Goal: Task Accomplishment & Management: Manage account settings

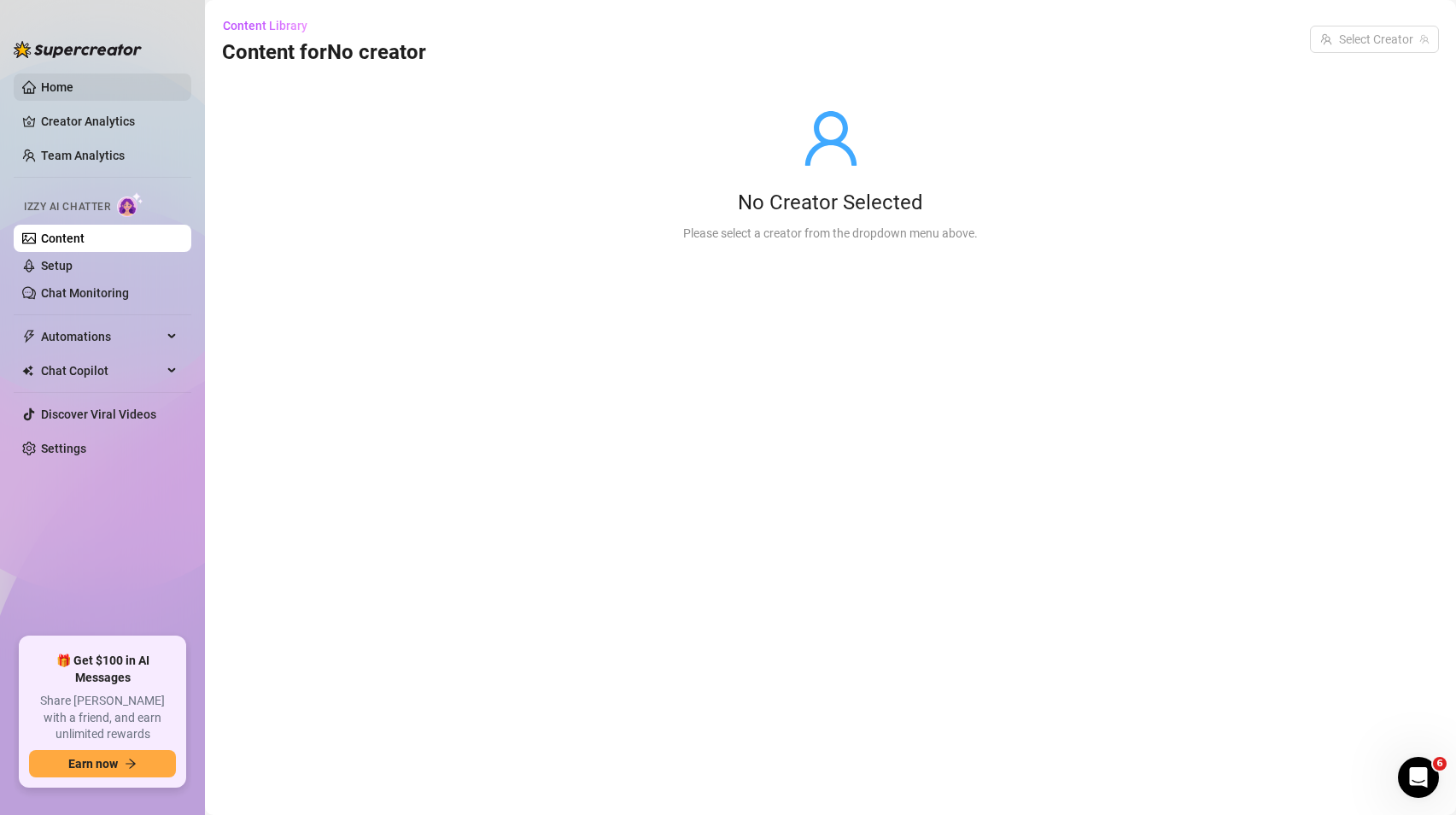
click at [73, 80] on link "Home" at bounding box center [58, 87] width 33 height 14
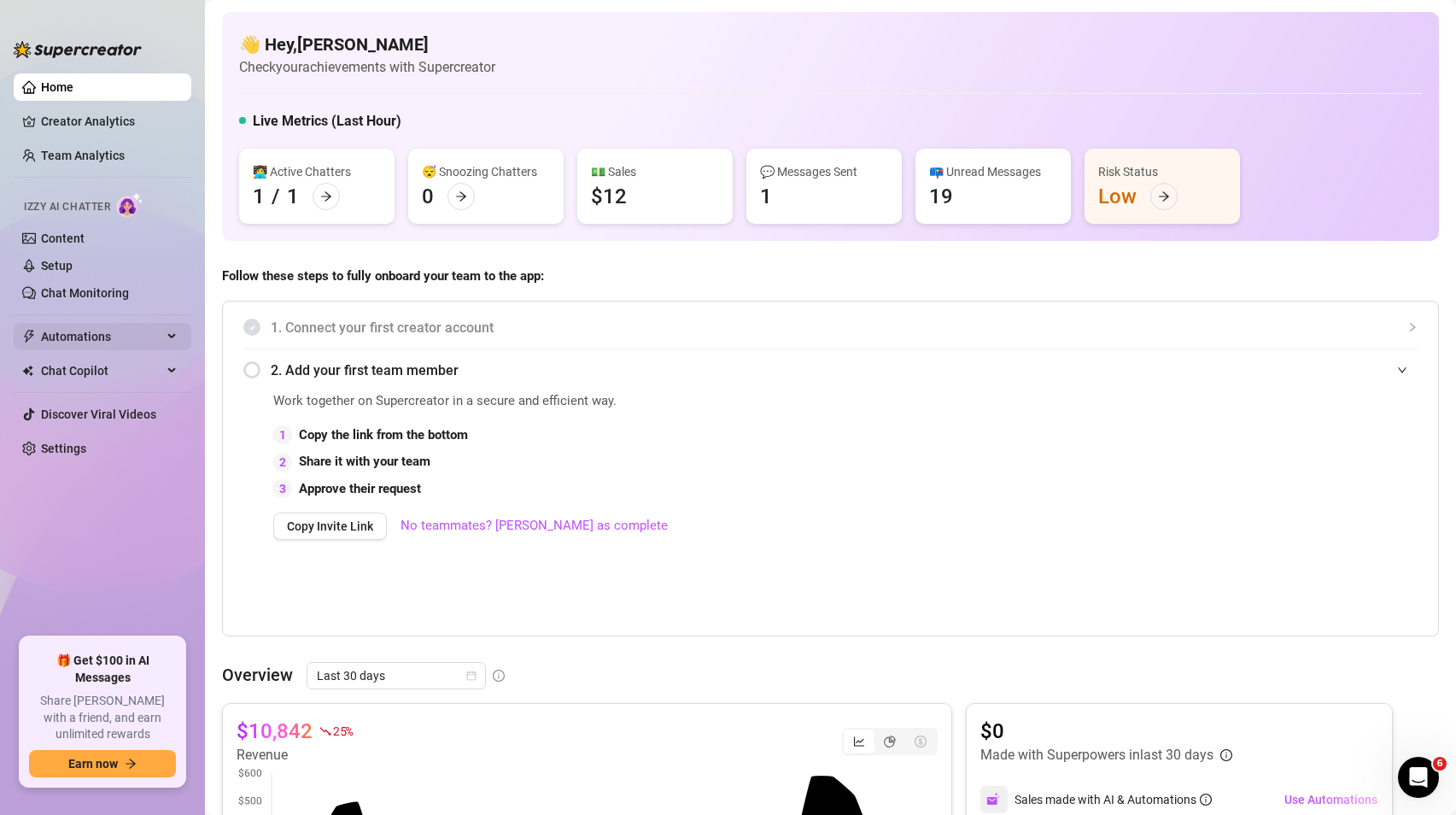
click at [117, 344] on span "Automations" at bounding box center [102, 337] width 121 height 27
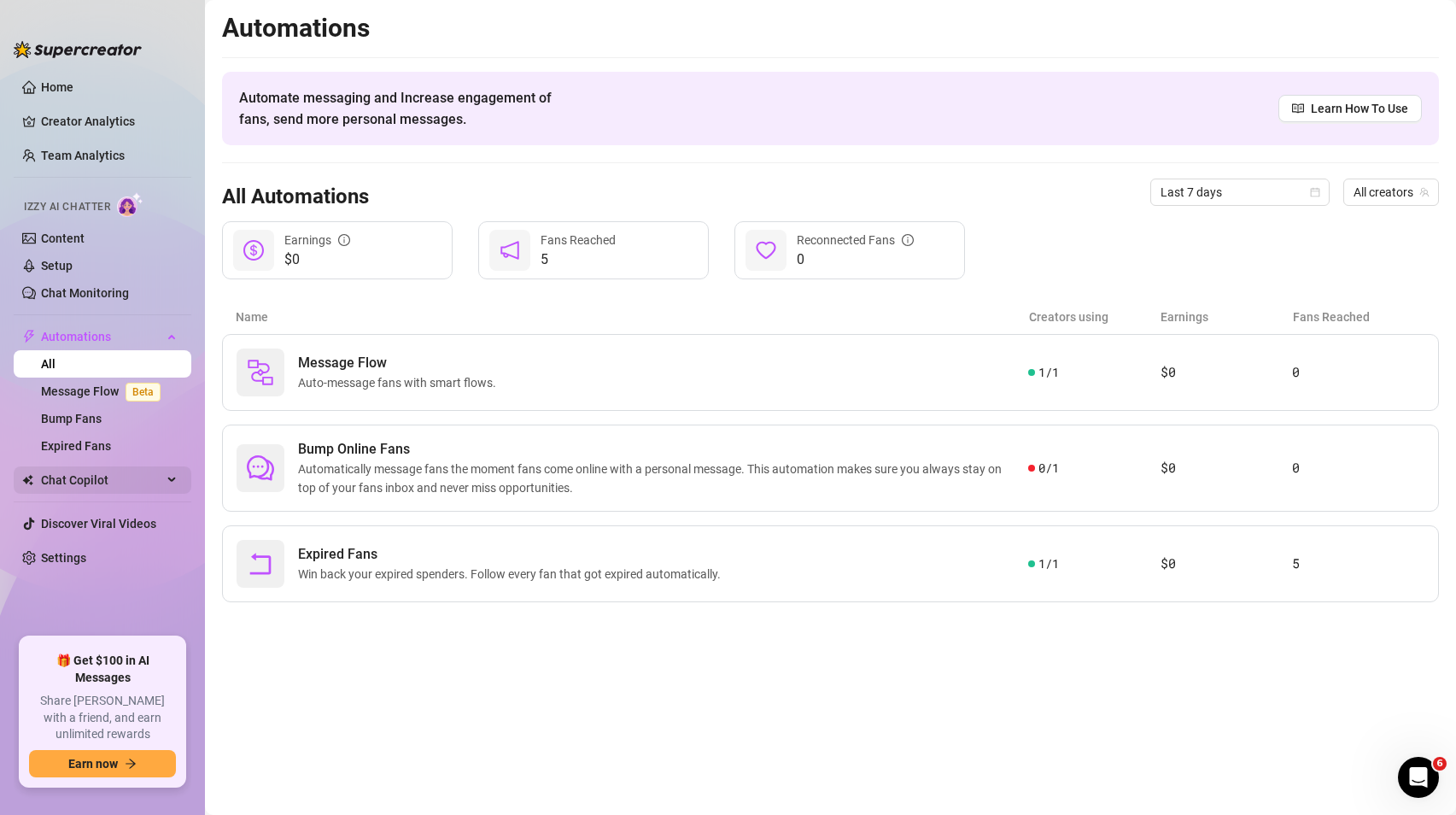
click at [123, 485] on span "Chat Copilot" at bounding box center [102, 480] width 121 height 27
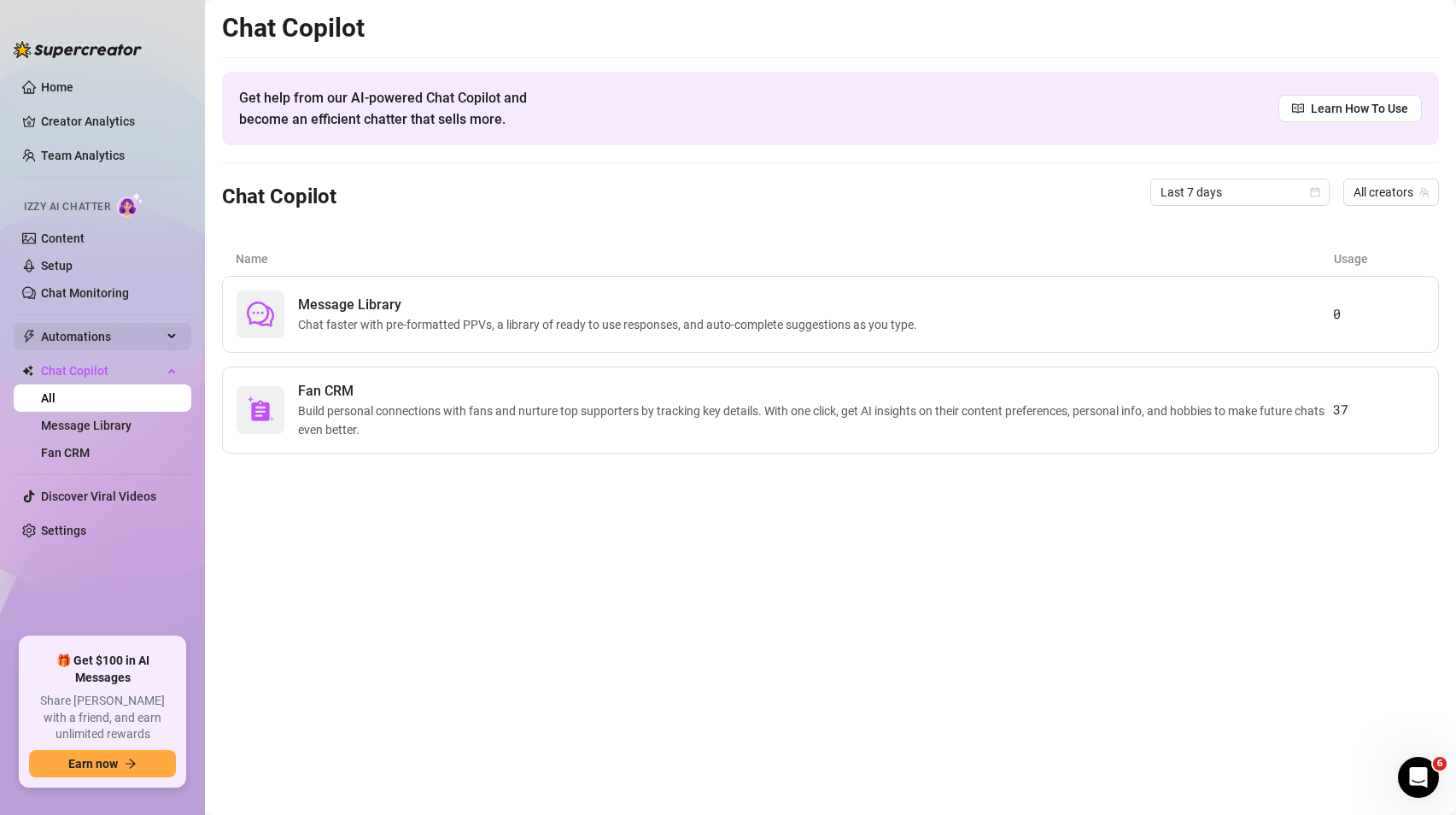
click at [83, 330] on span "Automations" at bounding box center [102, 337] width 121 height 27
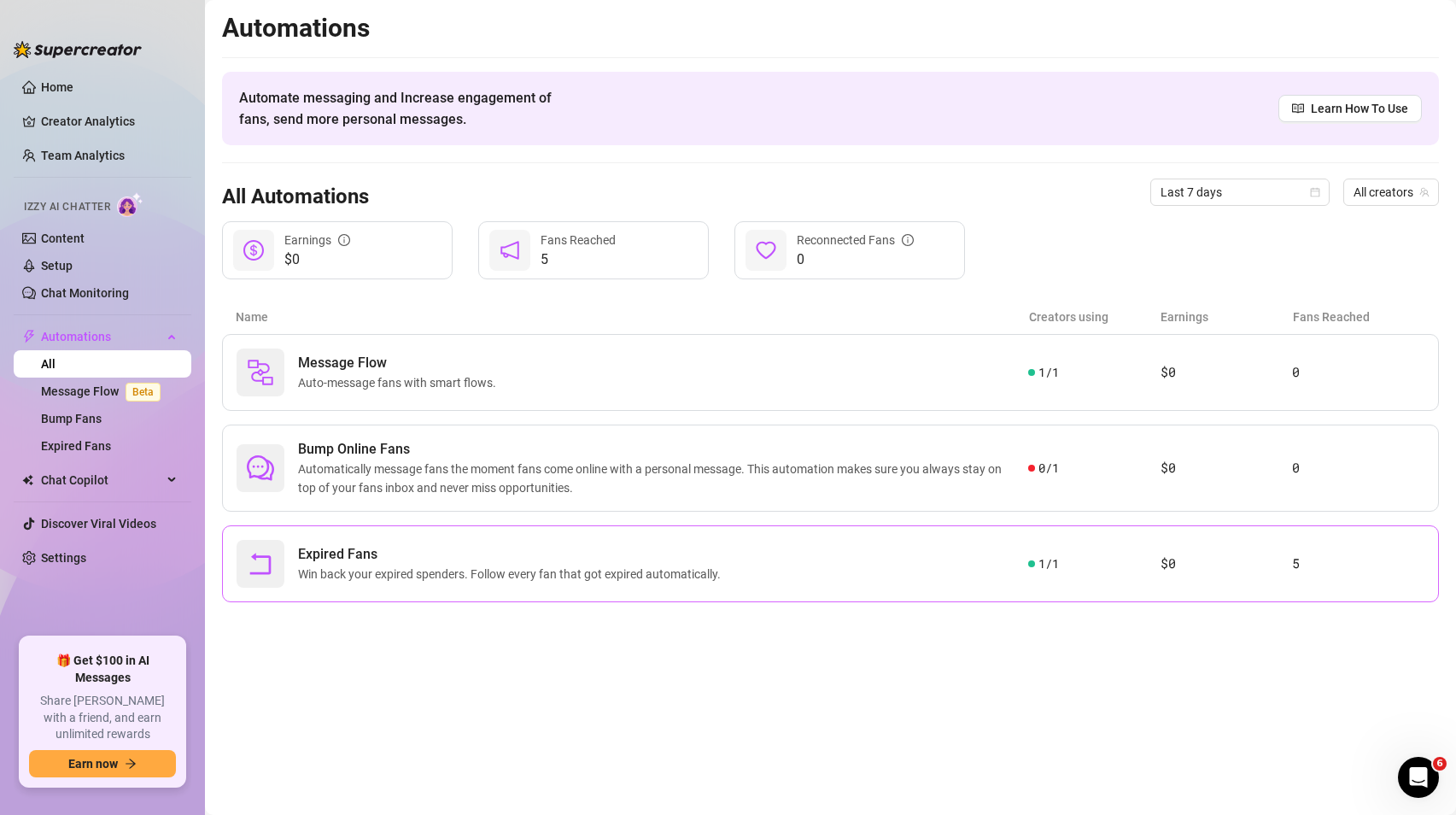
click at [357, 551] on span "Expired Fans" at bounding box center [512, 554] width 429 height 20
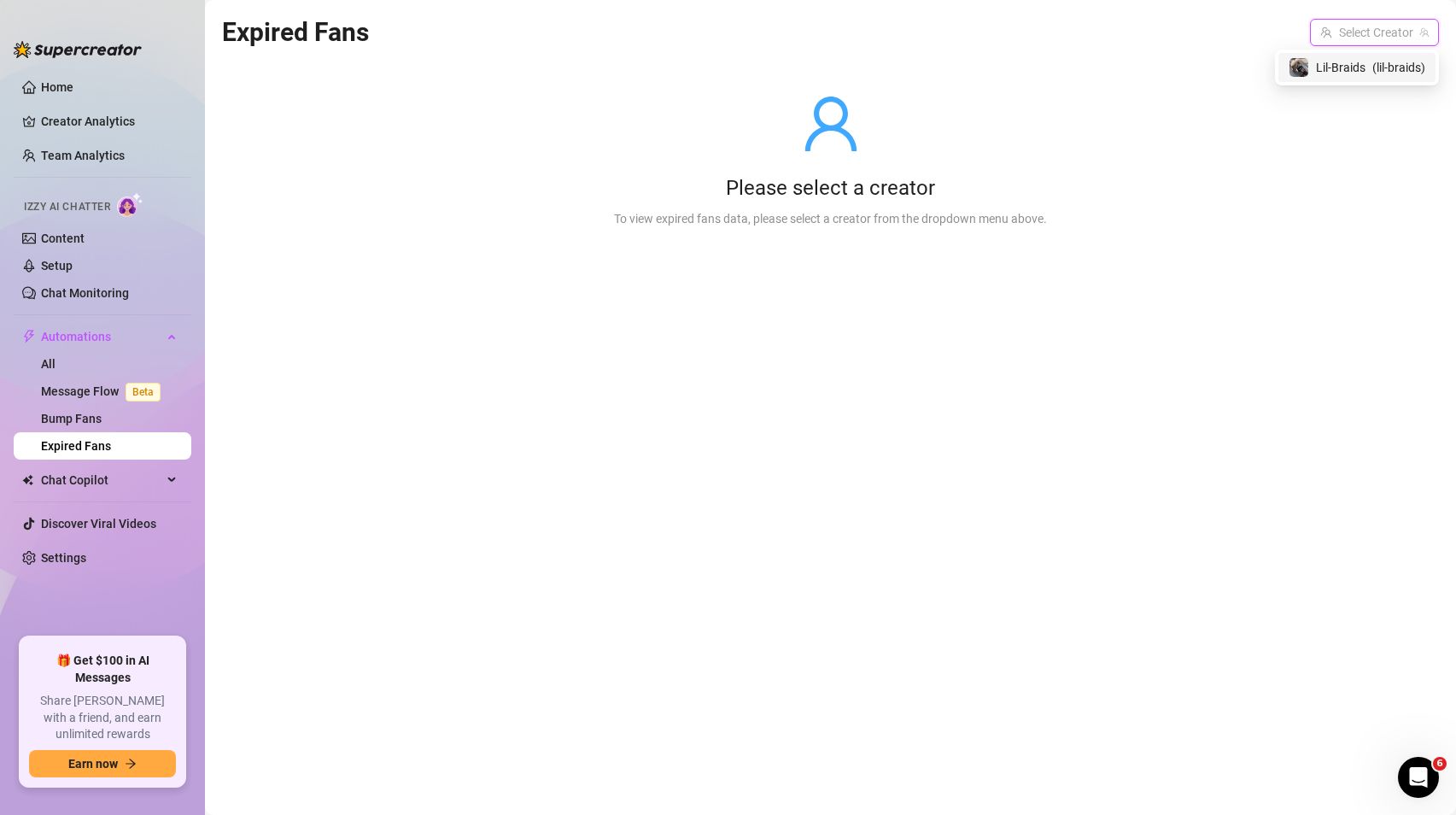
click at [1358, 31] on input "search" at bounding box center [1366, 32] width 94 height 26
click at [1330, 64] on span "Lil-Braids" at bounding box center [1340, 67] width 49 height 18
